Goal: Transaction & Acquisition: Download file/media

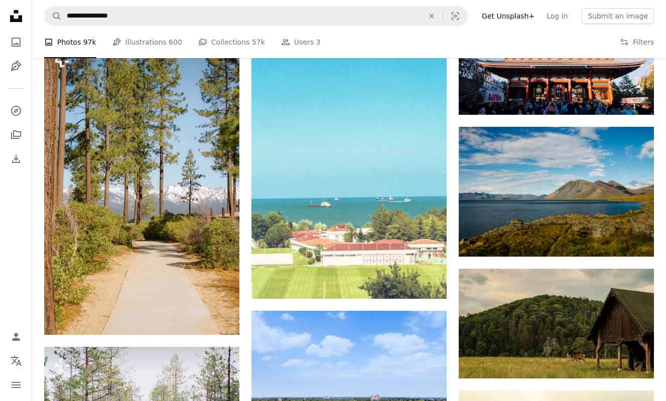
scroll to position [53706, 0]
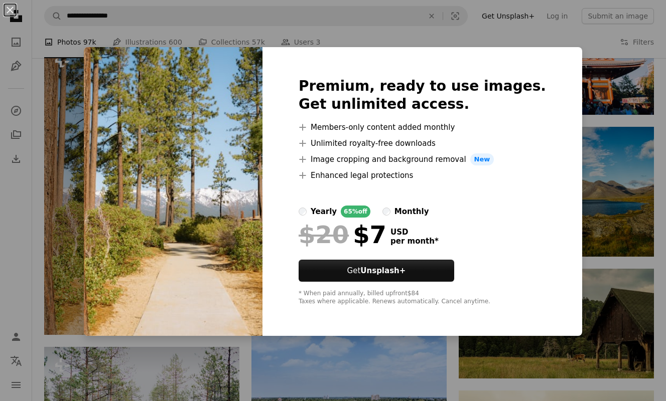
click at [236, 181] on img at bounding box center [173, 191] width 179 height 289
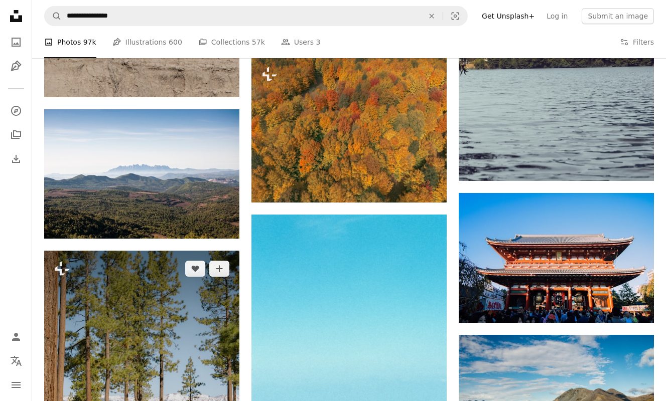
scroll to position [53497, 0]
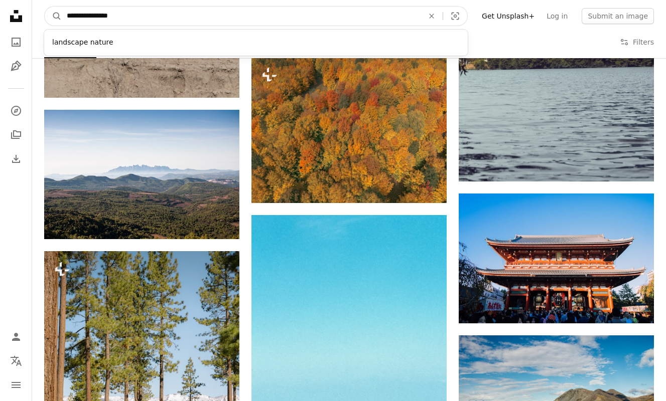
drag, startPoint x: 124, startPoint y: 18, endPoint x: 64, endPoint y: 17, distance: 60.2
click at [64, 17] on input "**********" at bounding box center [241, 16] width 359 height 19
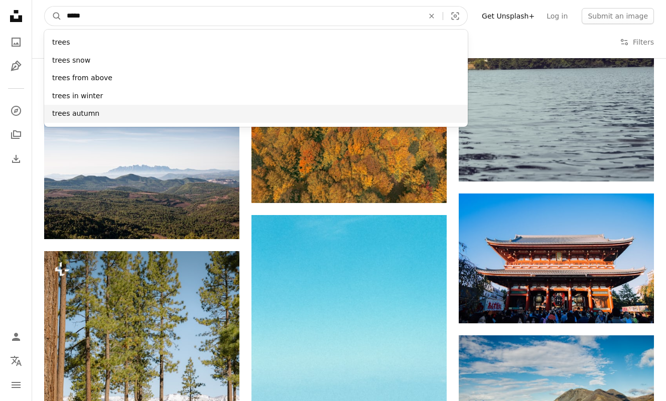
type input "*****"
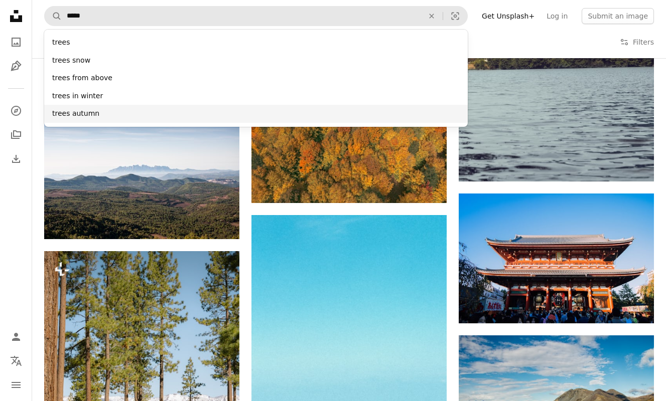
click at [88, 111] on div "trees autumn" at bounding box center [255, 114] width 423 height 18
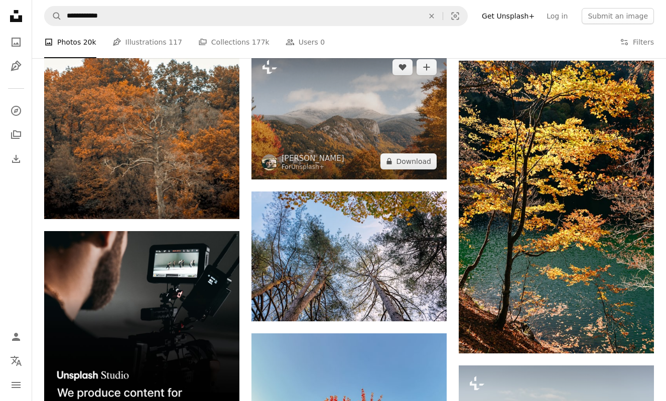
scroll to position [1828, 0]
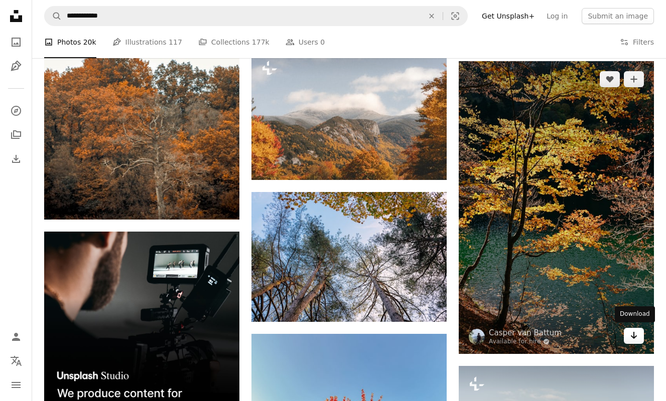
click at [637, 337] on icon "Arrow pointing down" at bounding box center [634, 336] width 8 height 12
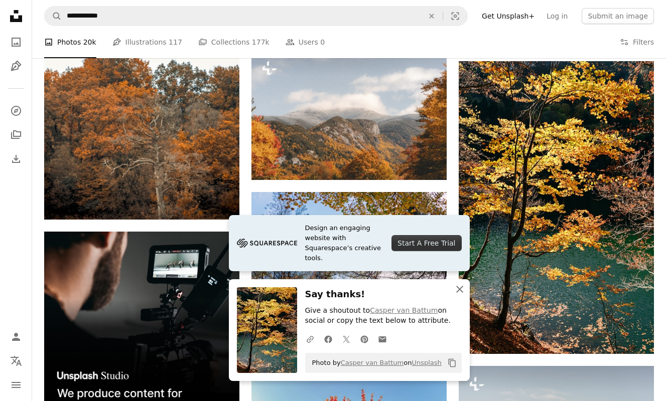
click at [463, 289] on icon "An X shape" at bounding box center [460, 289] width 12 height 12
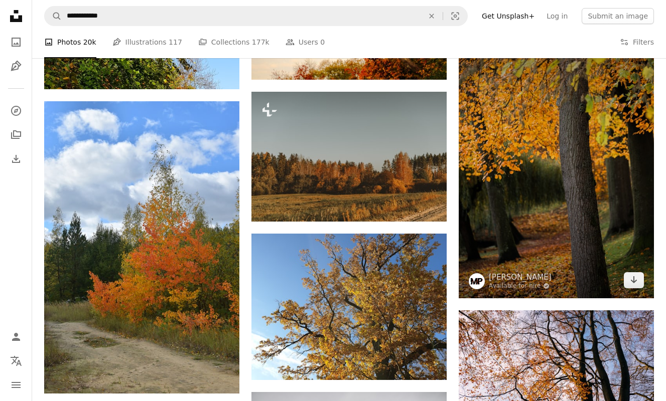
scroll to position [2925, 0]
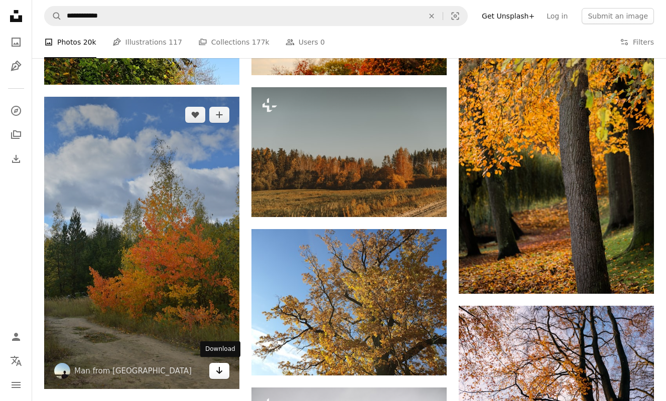
click at [225, 373] on link "Arrow pointing down" at bounding box center [219, 371] width 20 height 16
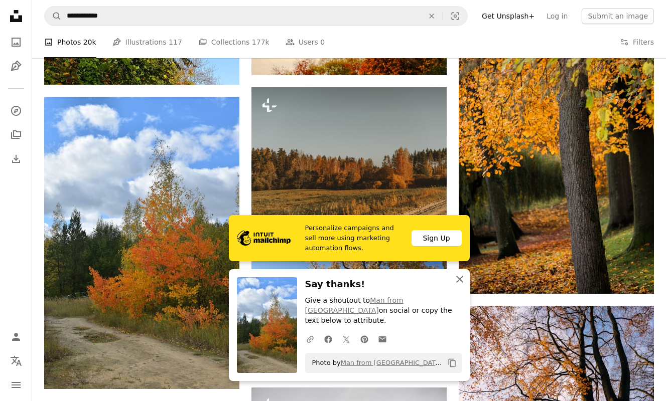
click at [460, 286] on icon "An X shape" at bounding box center [460, 279] width 12 height 12
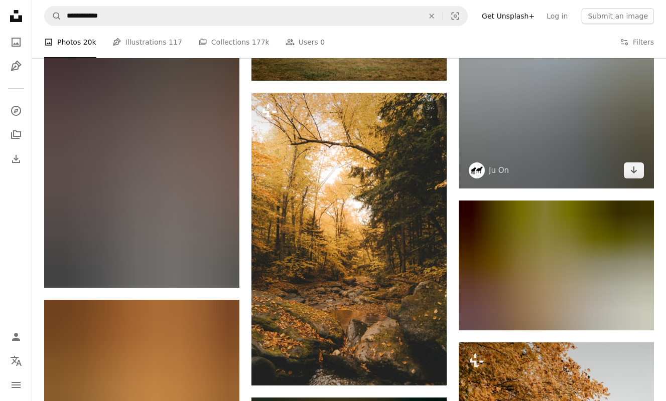
scroll to position [17843, 0]
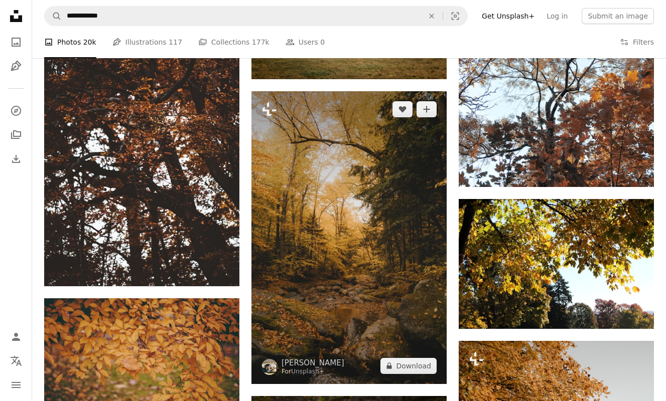
click at [390, 339] on img at bounding box center [348, 237] width 195 height 293
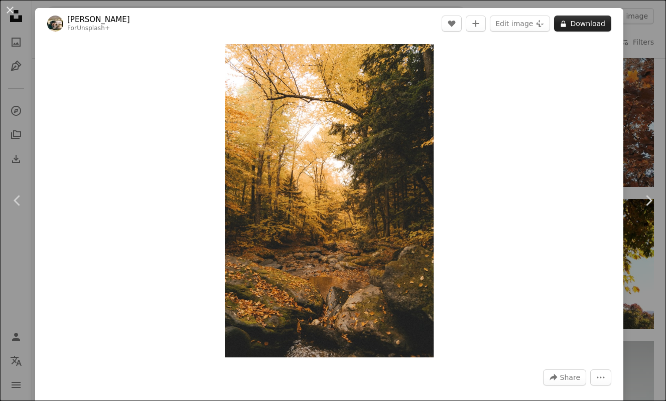
click at [589, 26] on button "A lock Download" at bounding box center [582, 24] width 57 height 16
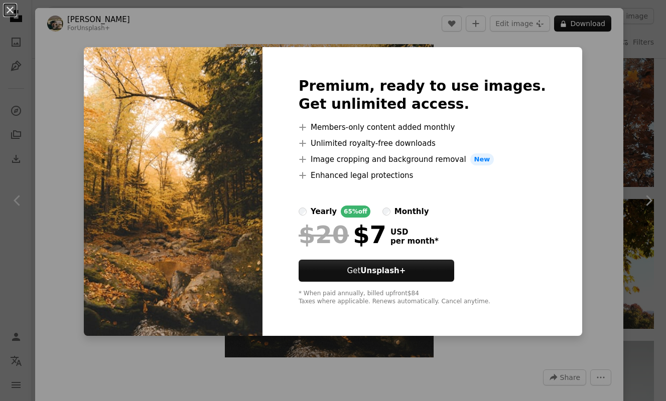
click at [596, 89] on div "An X shape Premium, ready to use images. Get unlimited access. A plus sign Memb…" at bounding box center [333, 200] width 666 height 401
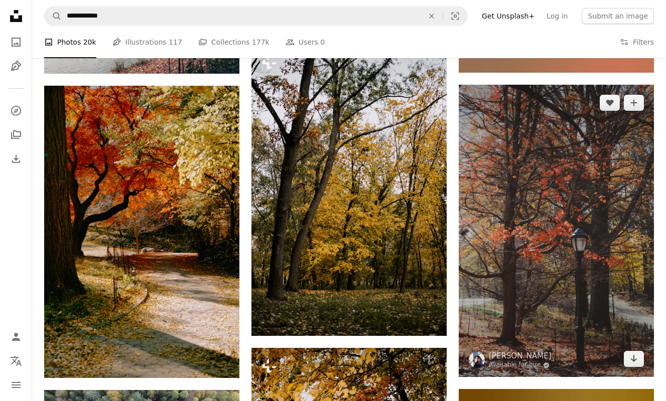
scroll to position [27387, 0]
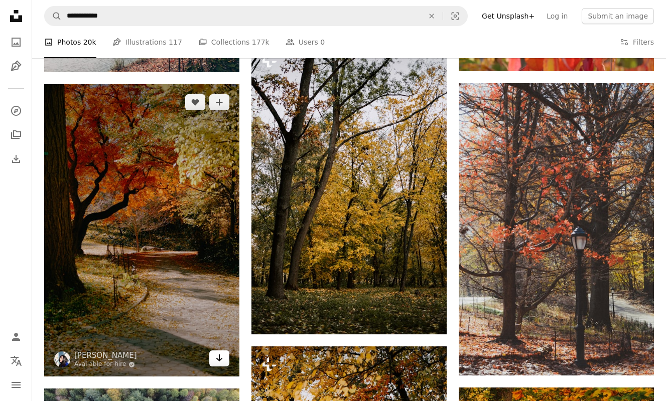
click at [227, 361] on link "Arrow pointing down" at bounding box center [219, 359] width 20 height 16
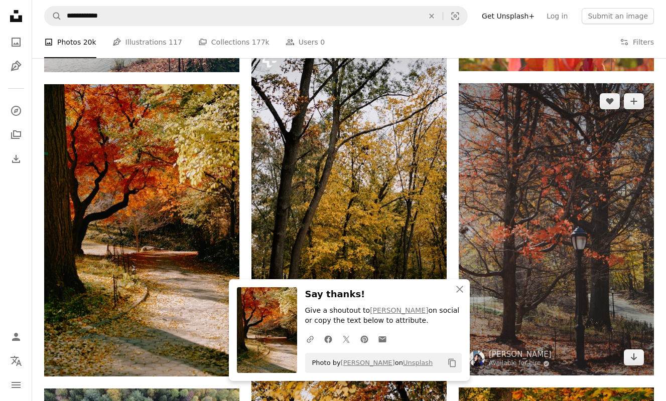
click at [611, 238] on img at bounding box center [556, 229] width 195 height 293
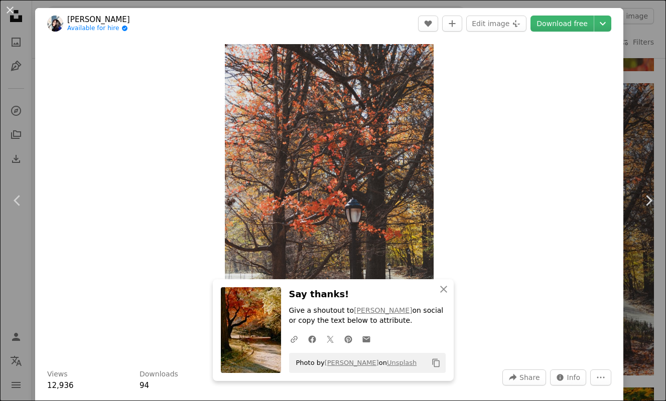
scroll to position [10, 0]
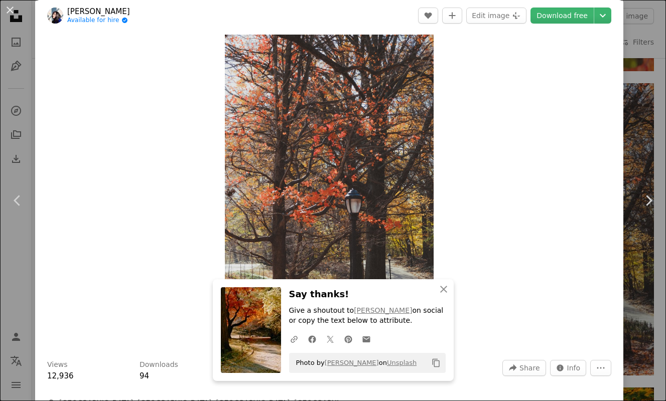
click at [653, 149] on div "An X shape Chevron left Chevron right [PERSON_NAME] Available for hire A checkm…" at bounding box center [333, 200] width 666 height 401
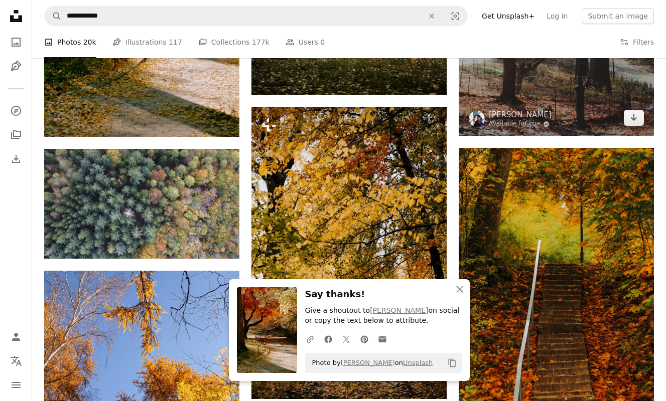
scroll to position [27634, 0]
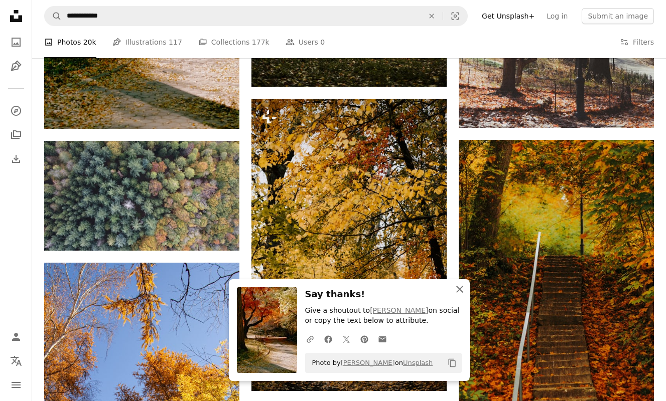
click at [460, 294] on icon "An X shape" at bounding box center [460, 289] width 12 height 12
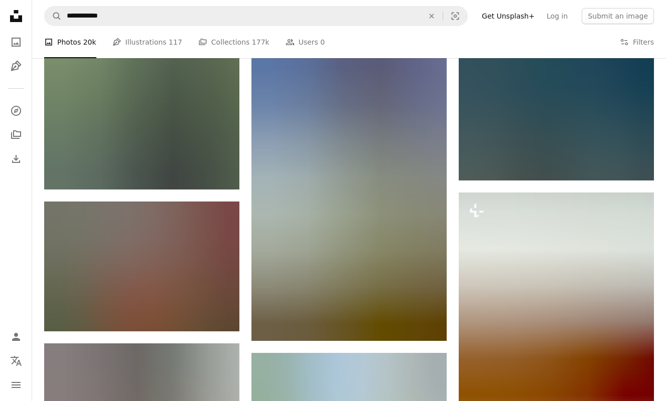
scroll to position [40832, 0]
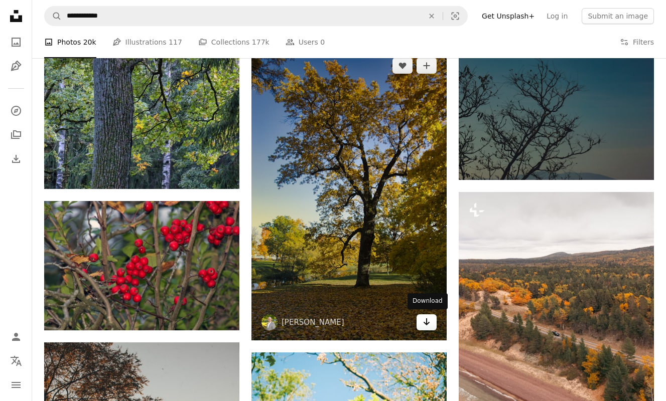
click at [431, 326] on link "Arrow pointing down" at bounding box center [426, 323] width 20 height 16
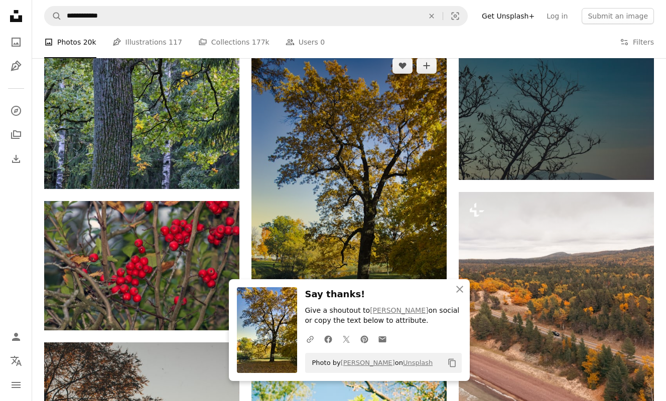
click at [438, 250] on img at bounding box center [348, 194] width 195 height 293
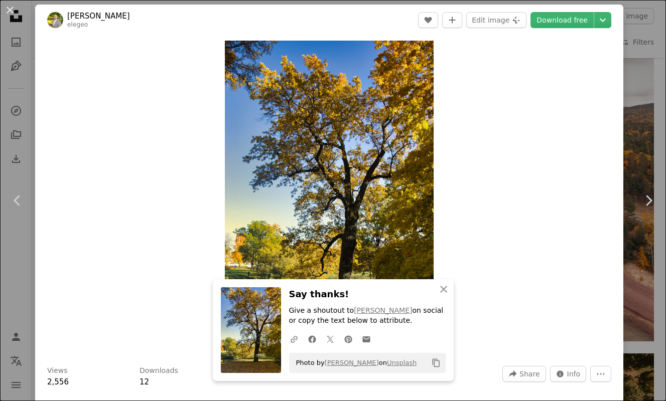
scroll to position [4, 0]
click at [657, 236] on link "Chevron right" at bounding box center [648, 201] width 35 height 96
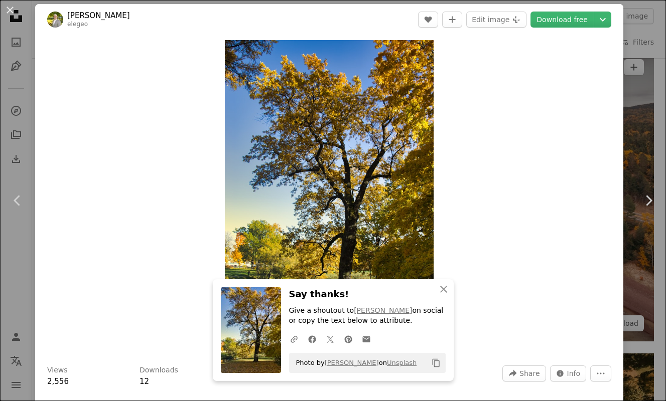
click at [656, 257] on div "An X shape Chevron left Chevron right [PERSON_NAME] elegeo A heart A plus sign …" at bounding box center [333, 200] width 666 height 401
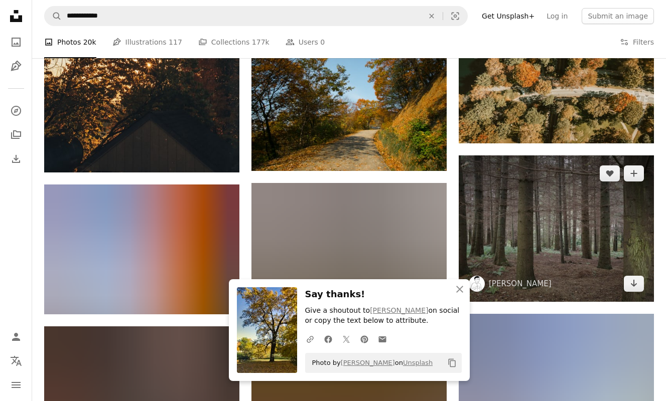
scroll to position [41296, 0]
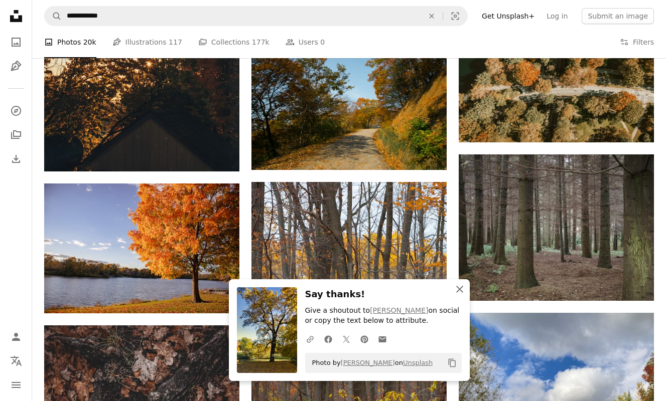
click at [460, 292] on icon "button" at bounding box center [459, 289] width 7 height 7
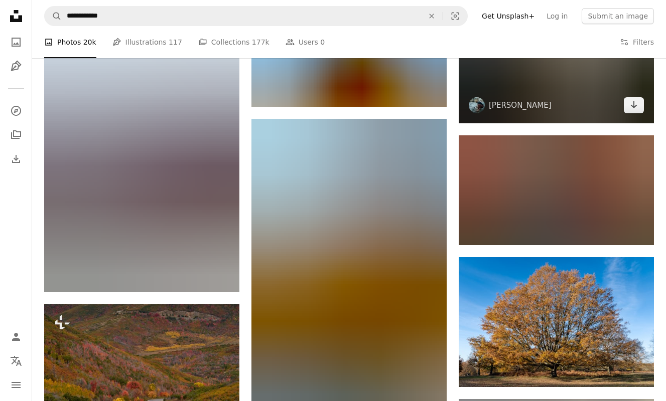
scroll to position [47107, 0]
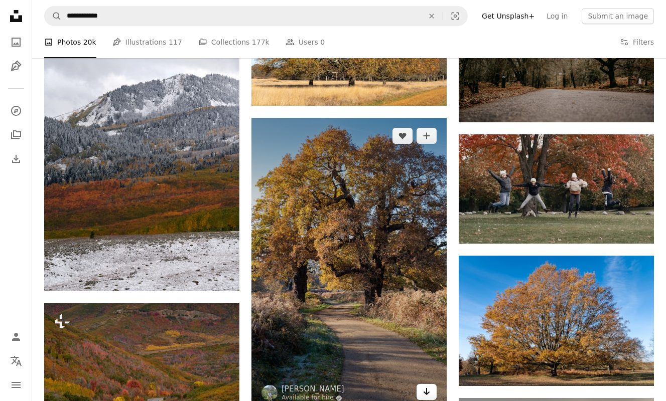
click at [426, 392] on icon "Download" at bounding box center [426, 391] width 7 height 7
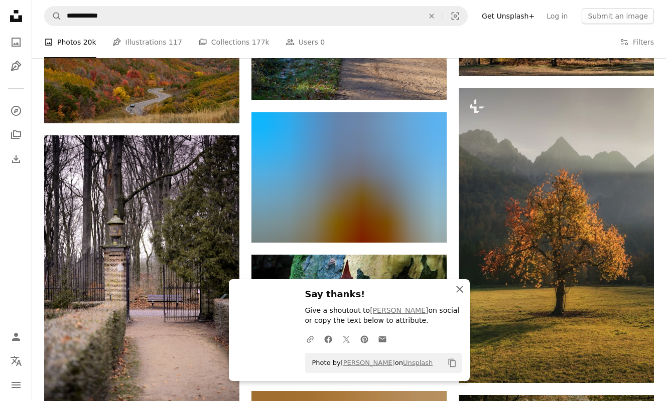
scroll to position [47417, 0]
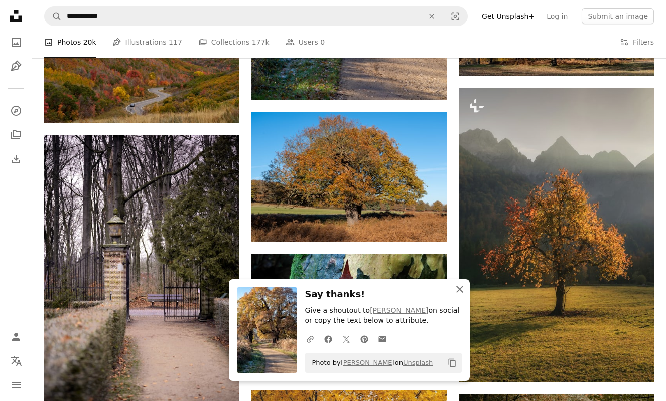
click at [459, 292] on icon "button" at bounding box center [459, 289] width 7 height 7
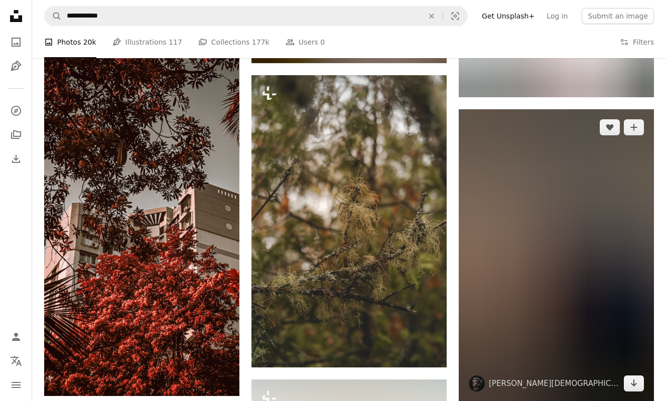
scroll to position [48309, 0]
